Goal: Complete application form: Complete application form

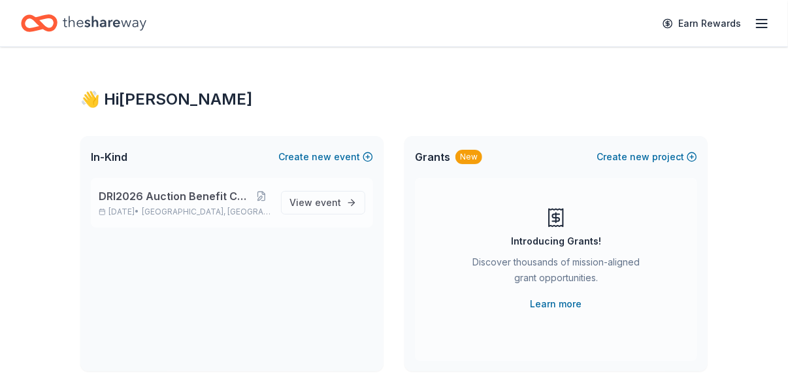
click at [233, 201] on span "DRI2026 Auction Benefit Cocktail Reception" at bounding box center [176, 196] width 154 height 16
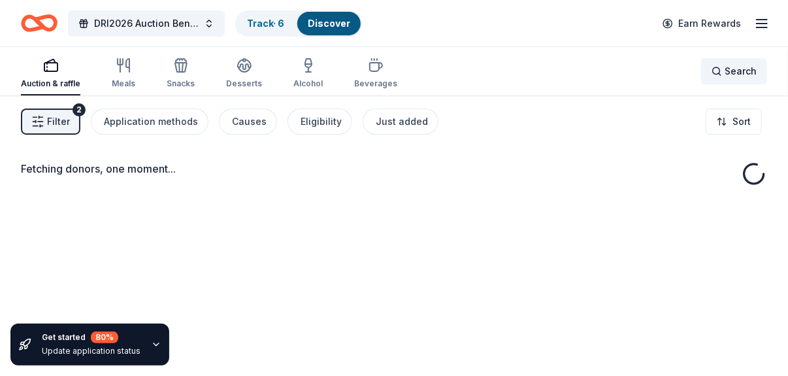
click at [535, 74] on span "Search" at bounding box center [741, 71] width 32 height 16
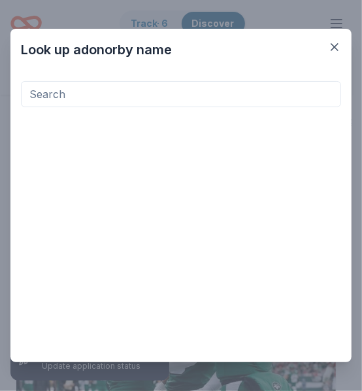
click at [79, 98] on input at bounding box center [181, 94] width 320 height 26
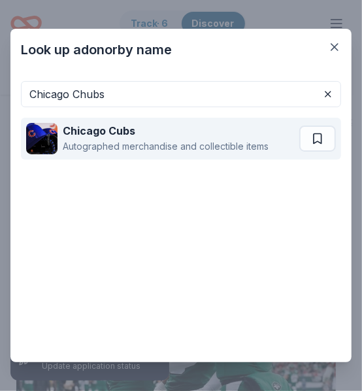
type input "Chicago Chubs"
click at [120, 139] on div "Autographed merchandise and collectible items" at bounding box center [166, 147] width 206 height 16
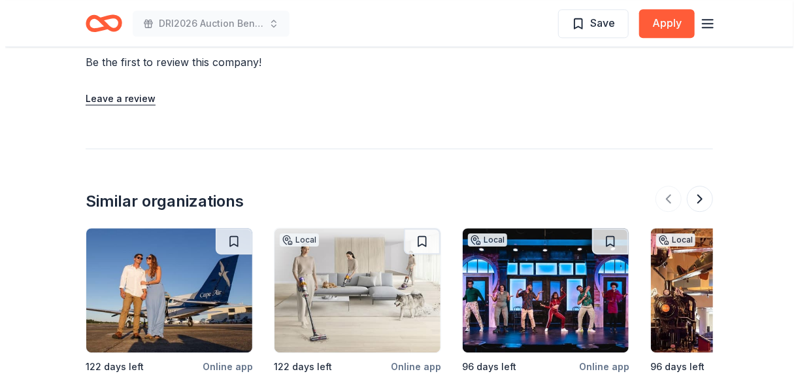
scroll to position [1110, 0]
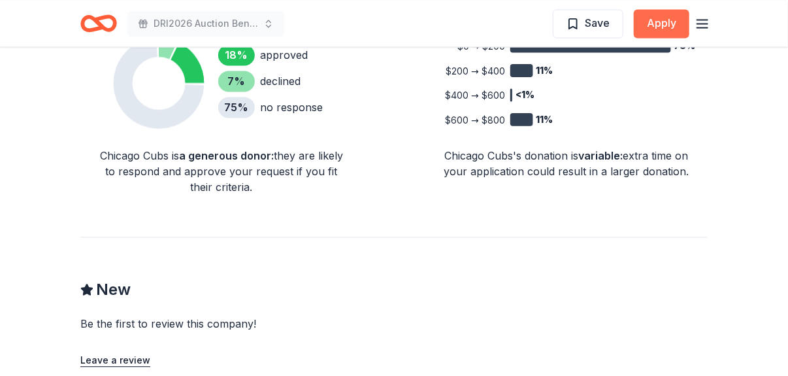
click at [352, 20] on button "Apply" at bounding box center [662, 23] width 56 height 29
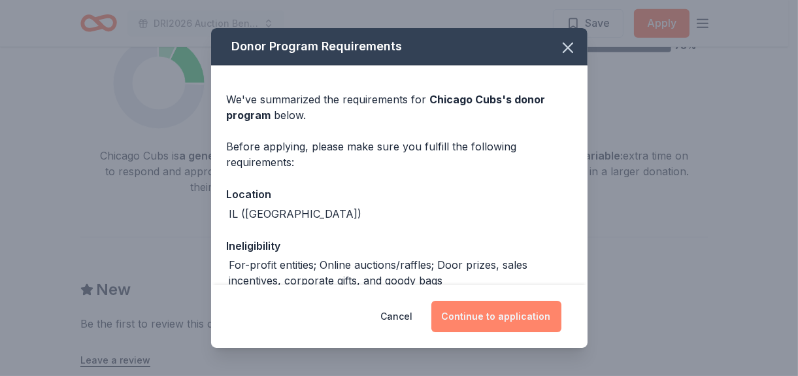
click at [352, 315] on button "Continue to application" at bounding box center [496, 316] width 130 height 31
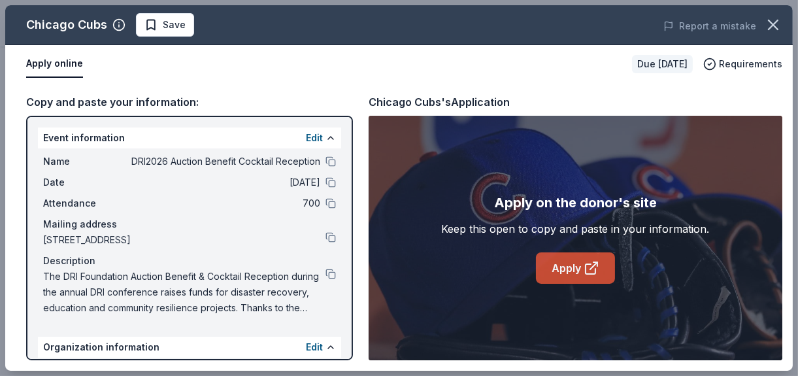
click at [352, 266] on icon at bounding box center [591, 268] width 16 height 16
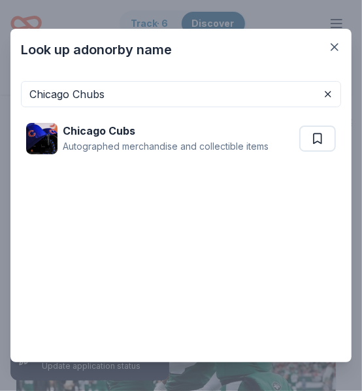
drag, startPoint x: 135, startPoint y: 88, endPoint x: -62, endPoint y: 83, distance: 197.4
click at [0, 83] on html "DRI2026 Auction Benefit Cocktail Reception Track · 6 Discover Earn Rewards Auct…" at bounding box center [181, 195] width 362 height 391
paste input "[GEOGRAPHIC_DATA]"
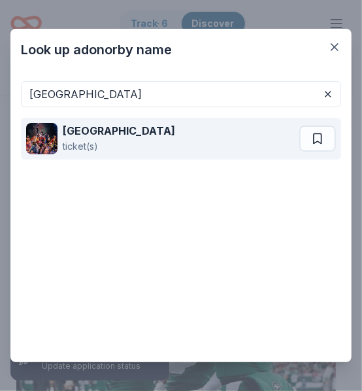
click at [78, 129] on strong "[GEOGRAPHIC_DATA]" at bounding box center [119, 130] width 112 height 13
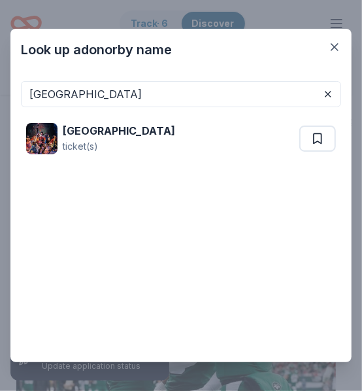
drag, startPoint x: 182, startPoint y: 92, endPoint x: -50, endPoint y: 85, distance: 232.7
click at [0, 85] on html "DRI2026 Auction Benefit Cocktail Reception Track · 6 Discover Earn Rewards Auct…" at bounding box center [181, 195] width 362 height 391
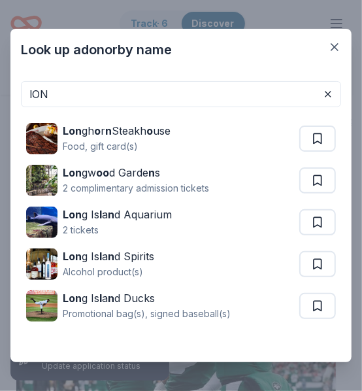
drag, startPoint x: 58, startPoint y: 97, endPoint x: 33, endPoint y: 92, distance: 24.7
click at [33, 92] on input "lON" at bounding box center [181, 94] width 320 height 26
drag, startPoint x: 62, startPoint y: 98, endPoint x: 20, endPoint y: 98, distance: 41.8
click at [20, 98] on div "lON Lon gh o r n Steakh o use Food, gift card(s) Lon gw oo d Garde n s 2 compli…" at bounding box center [180, 216] width 341 height 291
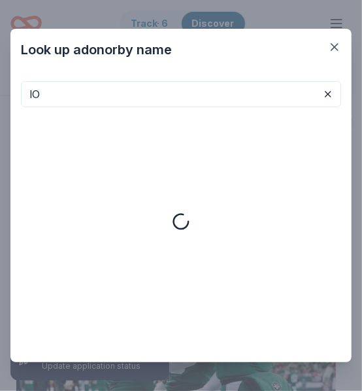
type input "l"
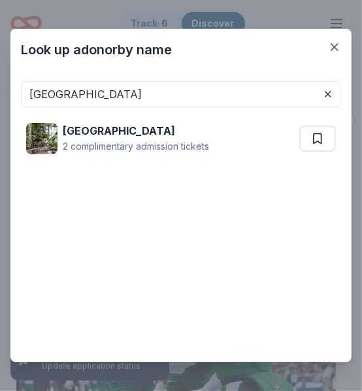
click at [82, 109] on div "Longwood Gardens 2 complimentary admission tickets" at bounding box center [181, 138] width 320 height 63
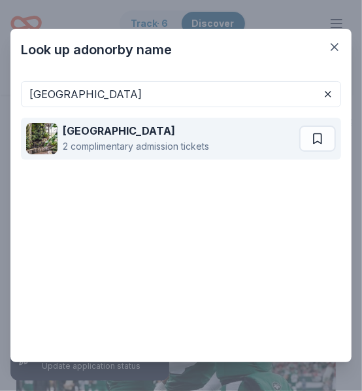
click at [88, 128] on strong "[GEOGRAPHIC_DATA]" at bounding box center [119, 130] width 112 height 13
click at [154, 142] on div "2 complimentary admission tickets" at bounding box center [136, 147] width 146 height 16
click at [116, 129] on strong "[GEOGRAPHIC_DATA]" at bounding box center [119, 130] width 112 height 13
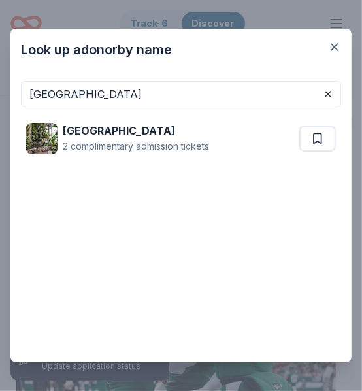
drag, startPoint x: 139, startPoint y: 101, endPoint x: -99, endPoint y: 92, distance: 238.7
click at [0, 92] on html "DRI2026 Auction Benefit Cocktail Reception Track · 6 Discover Earn Rewards Auct…" at bounding box center [181, 195] width 362 height 391
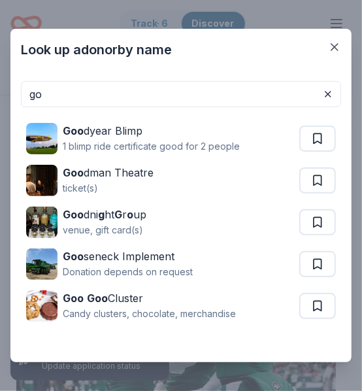
type input "g"
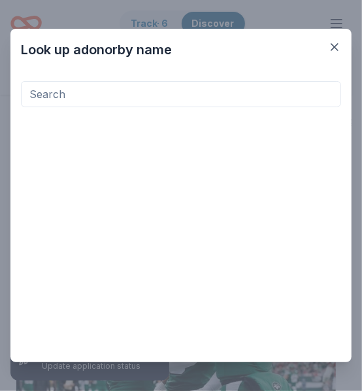
click at [137, 88] on input at bounding box center [181, 94] width 320 height 26
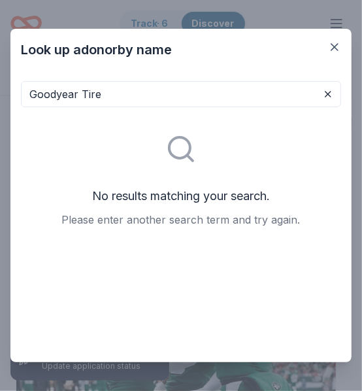
click at [57, 89] on input "Goodyear Tire" at bounding box center [181, 94] width 320 height 26
click at [112, 91] on input "Good year Tire" at bounding box center [181, 94] width 320 height 26
drag, startPoint x: 108, startPoint y: 95, endPoint x: -48, endPoint y: 106, distance: 156.6
click at [0, 106] on html "DRI2026 Auction Benefit Cocktail Reception Track · 6 Discover Earn Rewards Auct…" at bounding box center [181, 195] width 362 height 391
drag, startPoint x: 117, startPoint y: 91, endPoint x: -3, endPoint y: 99, distance: 119.8
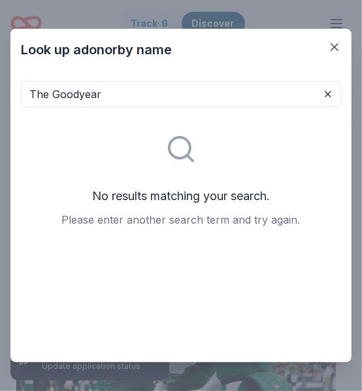
click at [0, 99] on html "DRI2026 Auction Benefit Cocktail Reception Track · 6 Discover Earn Rewards Auct…" at bounding box center [181, 195] width 362 height 391
click at [119, 100] on input "The Goodyear" at bounding box center [181, 94] width 320 height 26
paste input "Chicago Shakespeare Theatre"
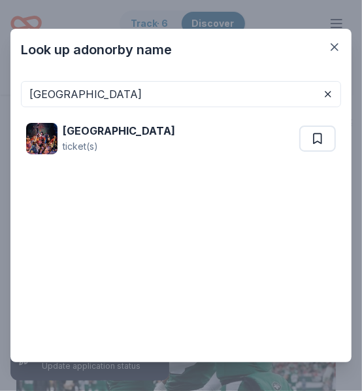
scroll to position [22, 0]
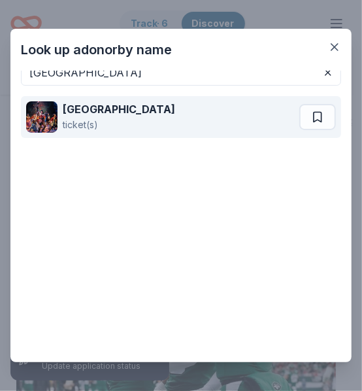
type input "Chicago Shakespeare Theatre"
click at [98, 105] on strong "[GEOGRAPHIC_DATA]" at bounding box center [119, 109] width 112 height 13
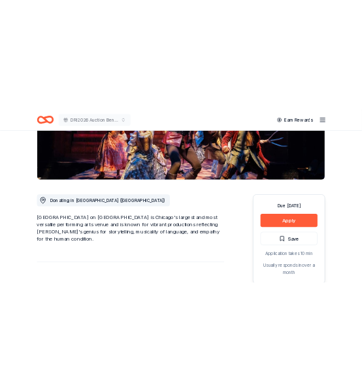
scroll to position [442, 0]
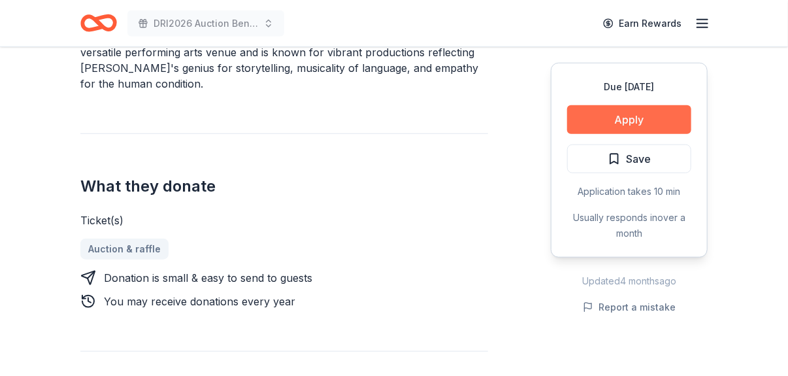
click at [352, 121] on button "Apply" at bounding box center [629, 119] width 124 height 29
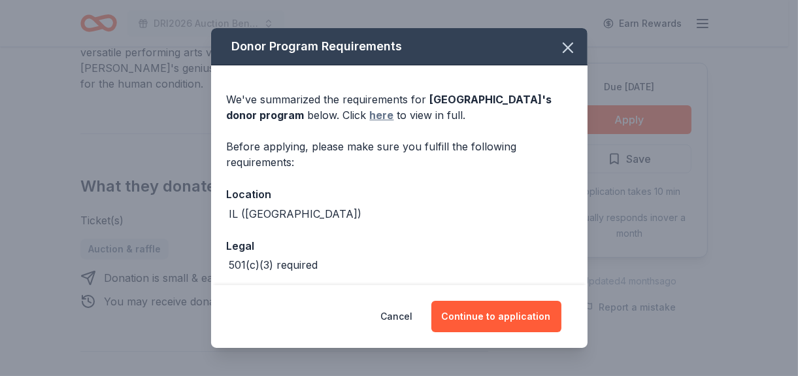
click at [352, 113] on link "here" at bounding box center [382, 115] width 24 height 16
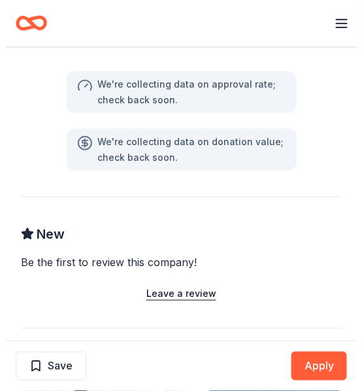
scroll to position [832, 0]
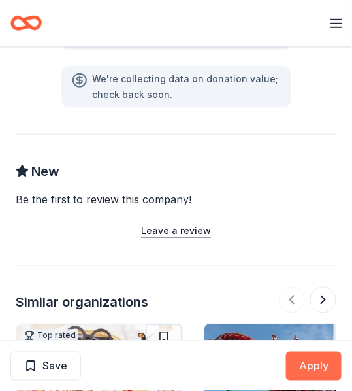
click at [307, 367] on button "Apply" at bounding box center [314, 366] width 56 height 29
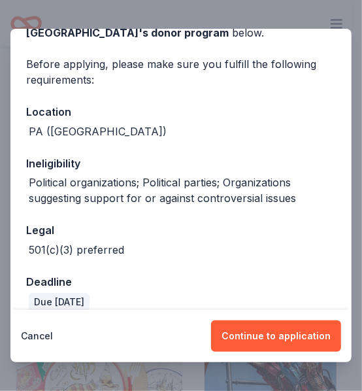
scroll to position [99, 0]
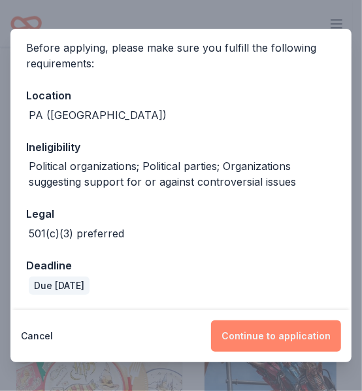
click at [290, 336] on button "Continue to application" at bounding box center [276, 335] width 130 height 31
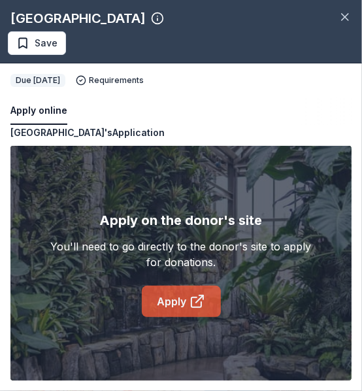
click at [202, 303] on icon at bounding box center [197, 301] width 16 height 16
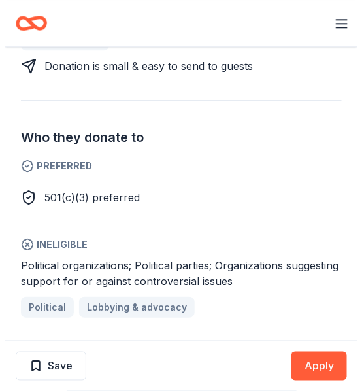
scroll to position [523, 0]
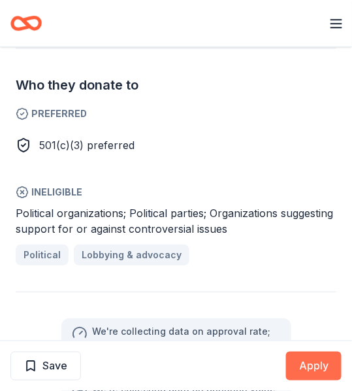
click at [318, 361] on button "Apply" at bounding box center [314, 366] width 56 height 29
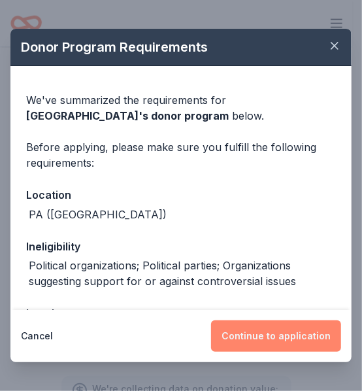
click at [311, 335] on button "Continue to application" at bounding box center [276, 335] width 130 height 31
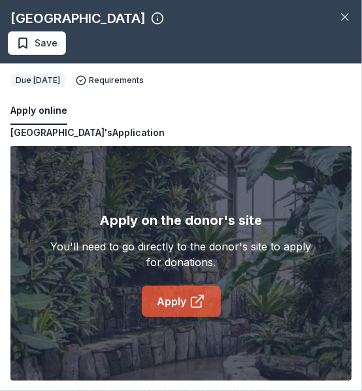
click at [183, 301] on link "Apply" at bounding box center [181, 301] width 79 height 31
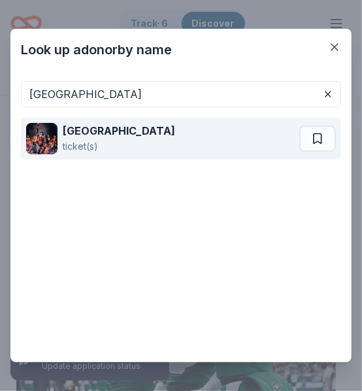
scroll to position [22, 0]
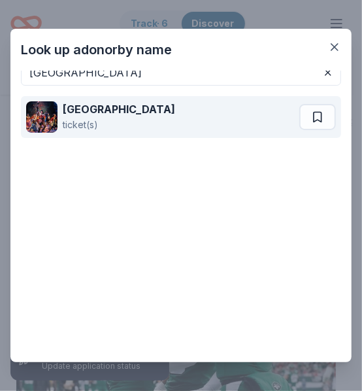
click at [175, 103] on strong "[GEOGRAPHIC_DATA]" at bounding box center [119, 109] width 112 height 13
click at [140, 110] on strong "[GEOGRAPHIC_DATA]" at bounding box center [119, 109] width 112 height 13
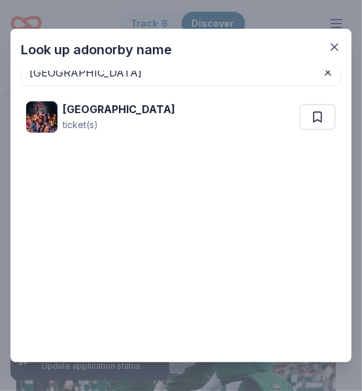
scroll to position [0, 0]
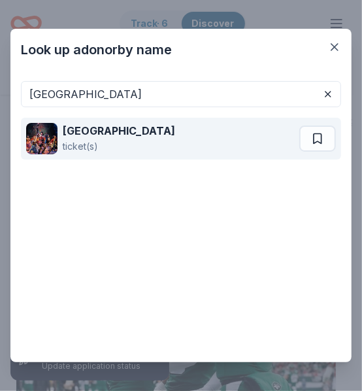
click at [218, 139] on div "Chicago Shakespeare Theater ticket(s)" at bounding box center [162, 139] width 273 height 42
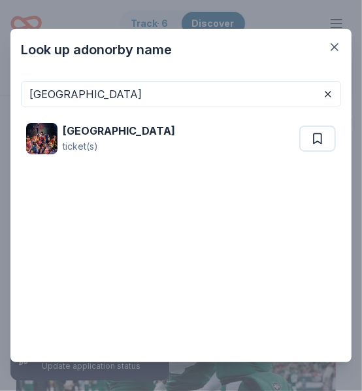
click at [186, 259] on div "Chicago Shakespeare Theatre Chicago Shakespeare Theater ticket(s)" at bounding box center [181, 227] width 320 height 293
click at [320, 92] on button at bounding box center [328, 94] width 16 height 16
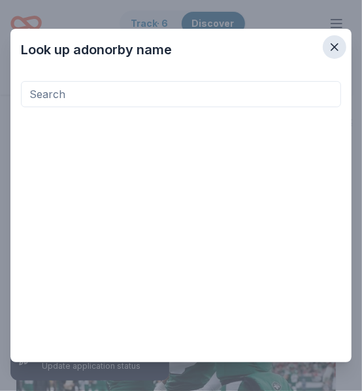
click at [336, 44] on icon "button" at bounding box center [334, 47] width 13 height 13
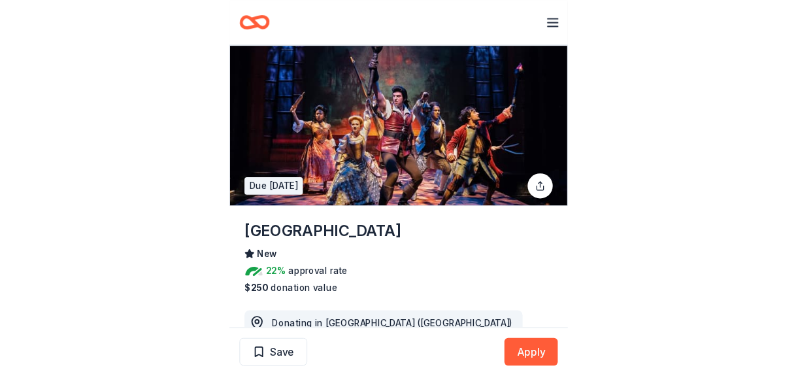
scroll to position [196, 0]
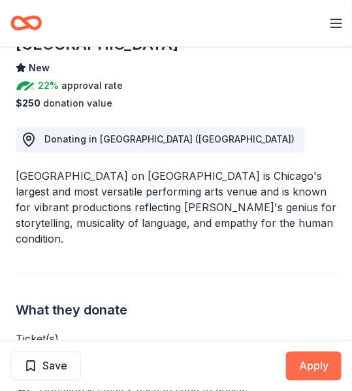
click at [319, 359] on button "Apply" at bounding box center [314, 366] width 56 height 29
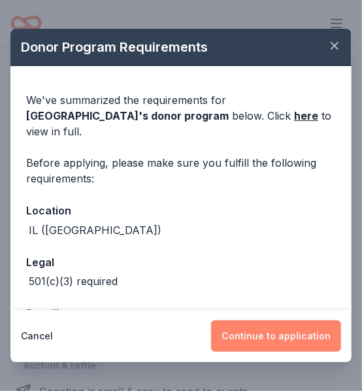
click at [298, 344] on button "Continue to application" at bounding box center [276, 335] width 130 height 31
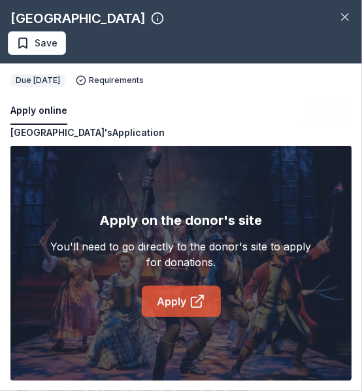
click at [193, 297] on icon at bounding box center [197, 301] width 16 height 16
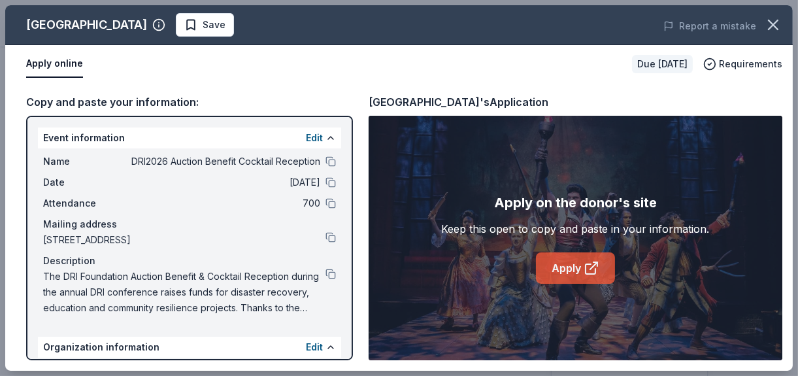
click at [352, 263] on link "Apply" at bounding box center [575, 267] width 79 height 31
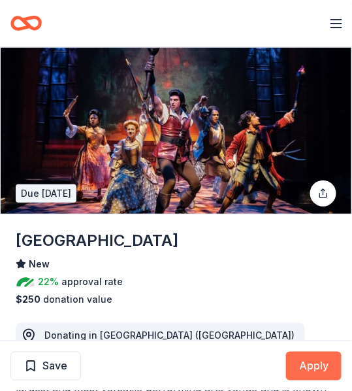
click at [314, 358] on button "Apply" at bounding box center [314, 366] width 56 height 29
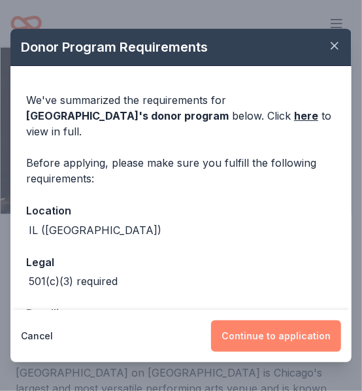
click at [302, 335] on button "Continue to application" at bounding box center [276, 335] width 130 height 31
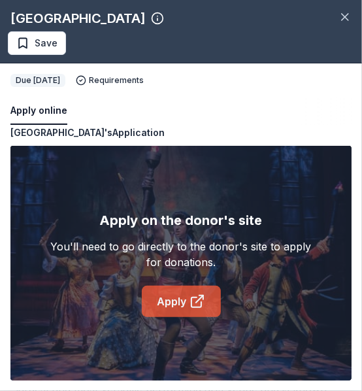
click at [197, 297] on icon at bounding box center [197, 301] width 16 height 16
